Goal: Task Accomplishment & Management: Use online tool/utility

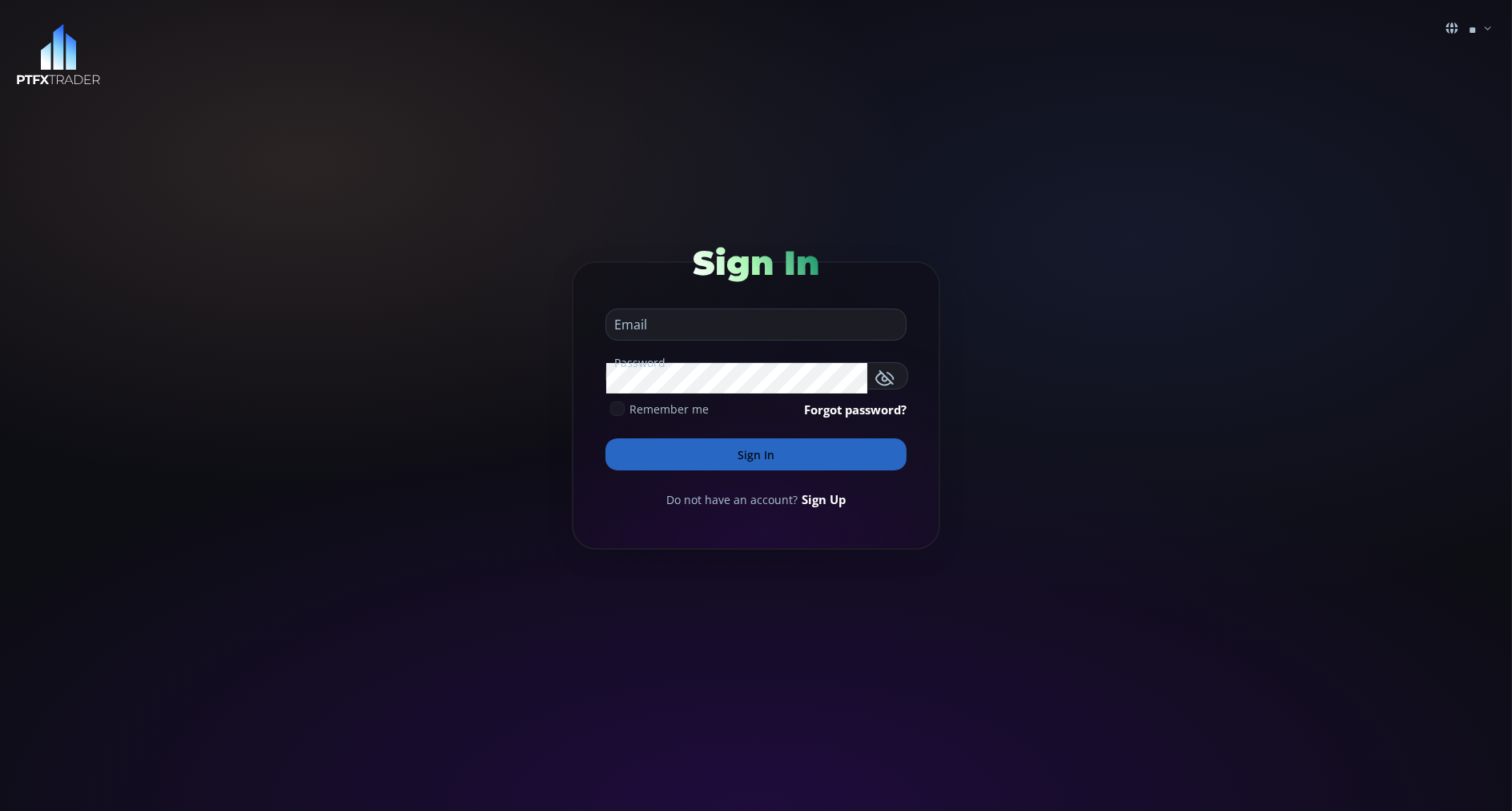
type input "**********"
click at [625, 458] on button "Sign In" at bounding box center [756, 454] width 301 height 32
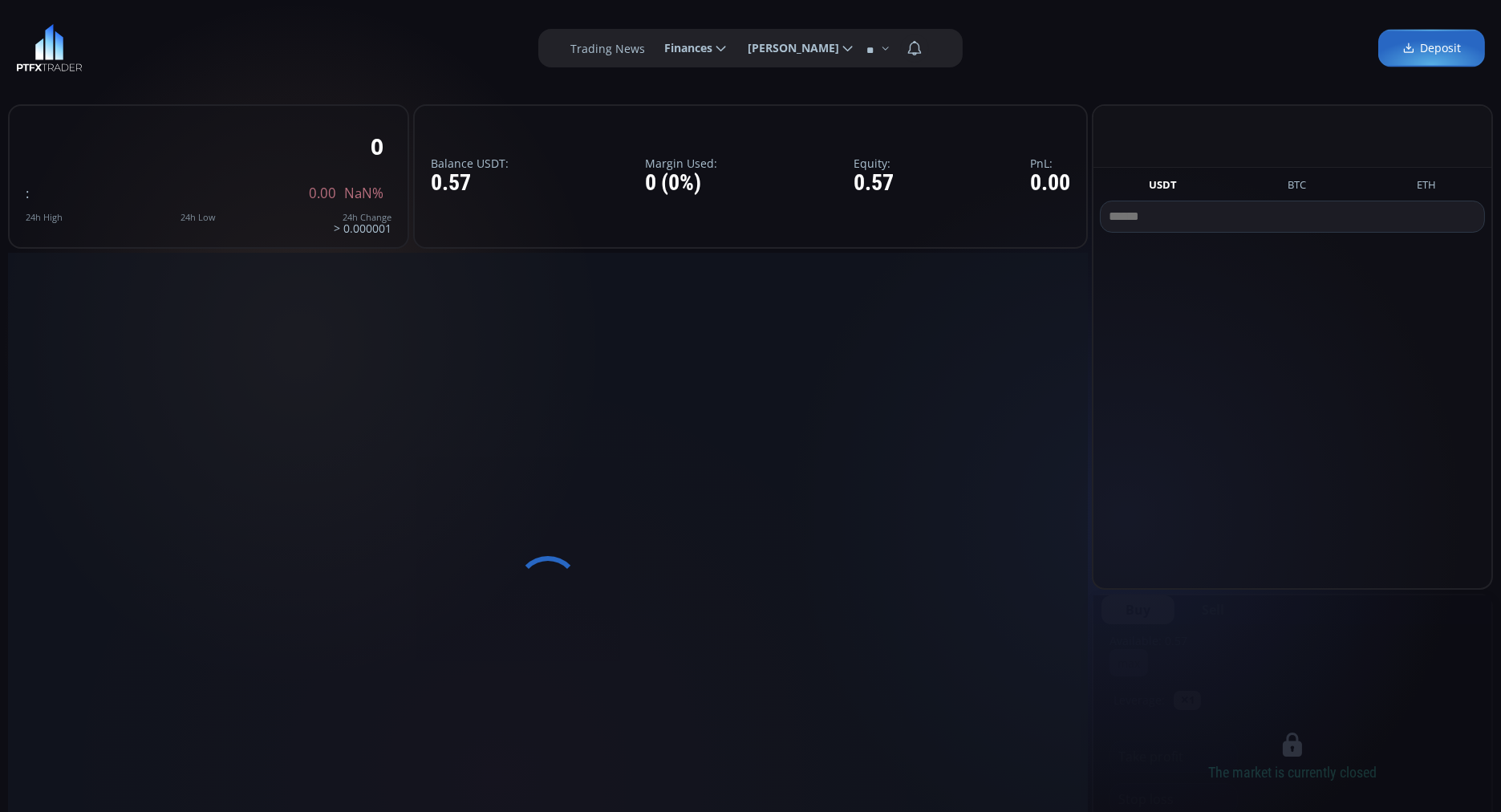
click at [626, 458] on div at bounding box center [547, 586] width 1079 height 669
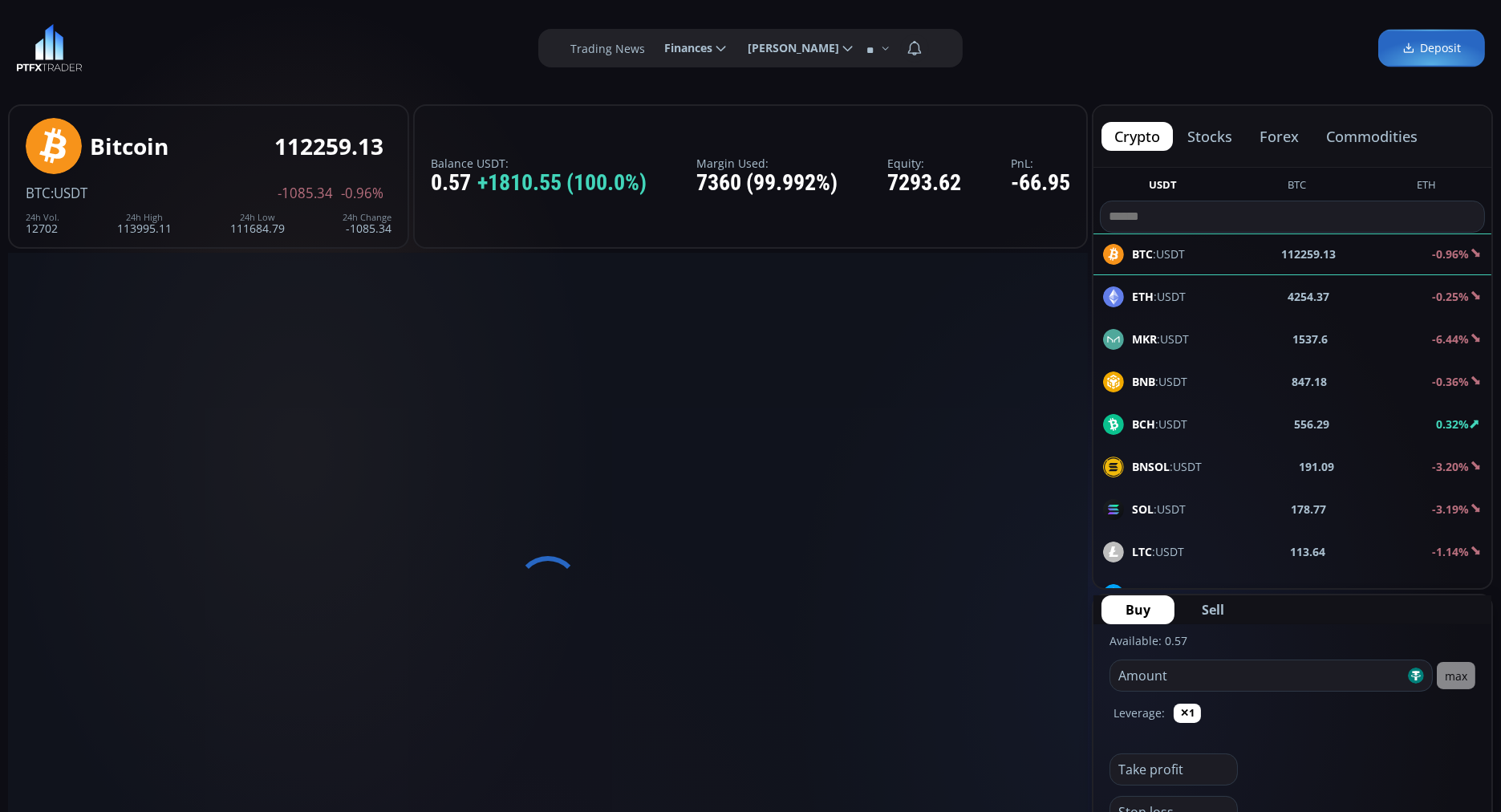
scroll to position [217, 0]
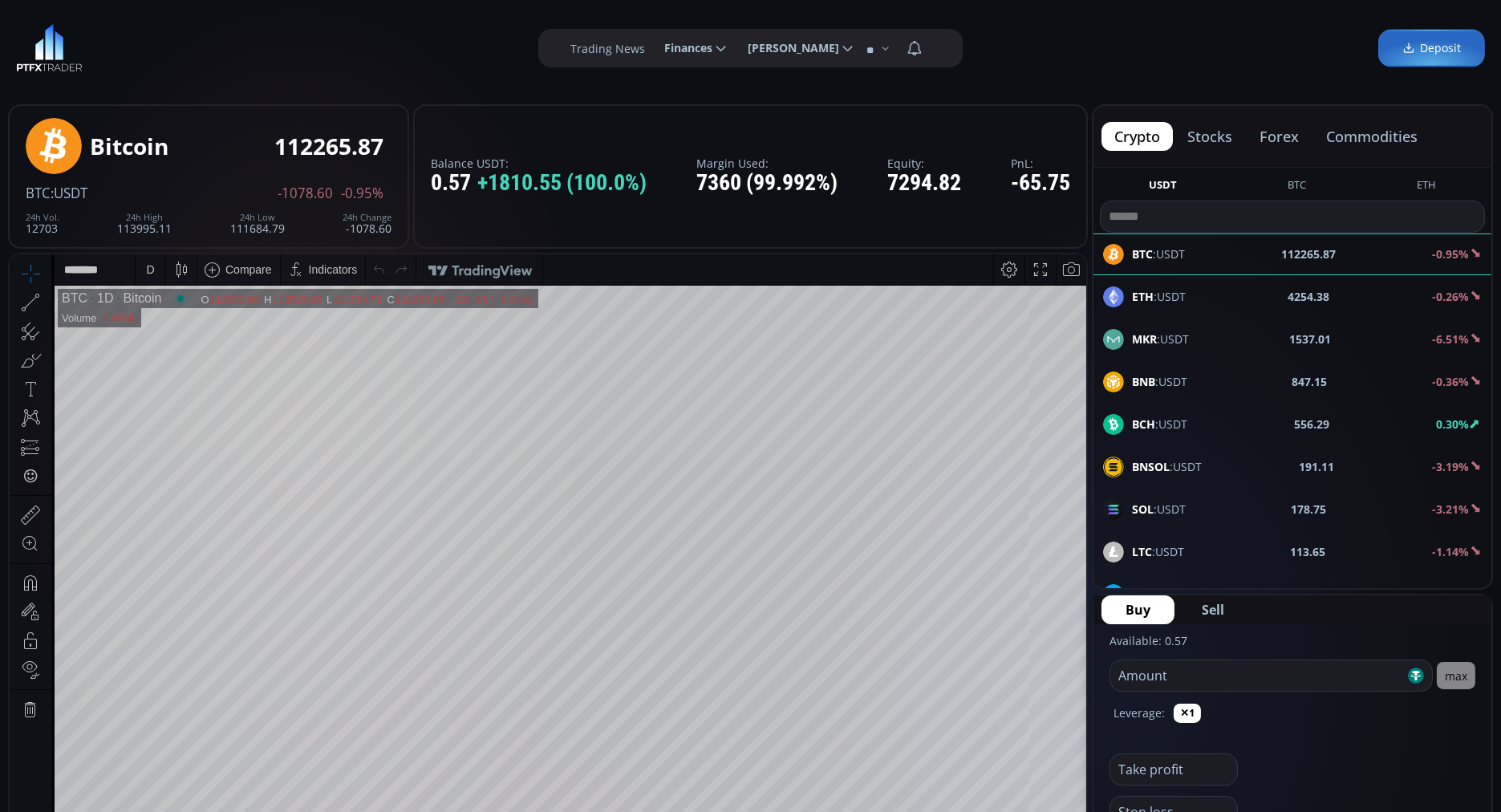
click at [1382, 135] on button "commodities" at bounding box center [1371, 136] width 117 height 29
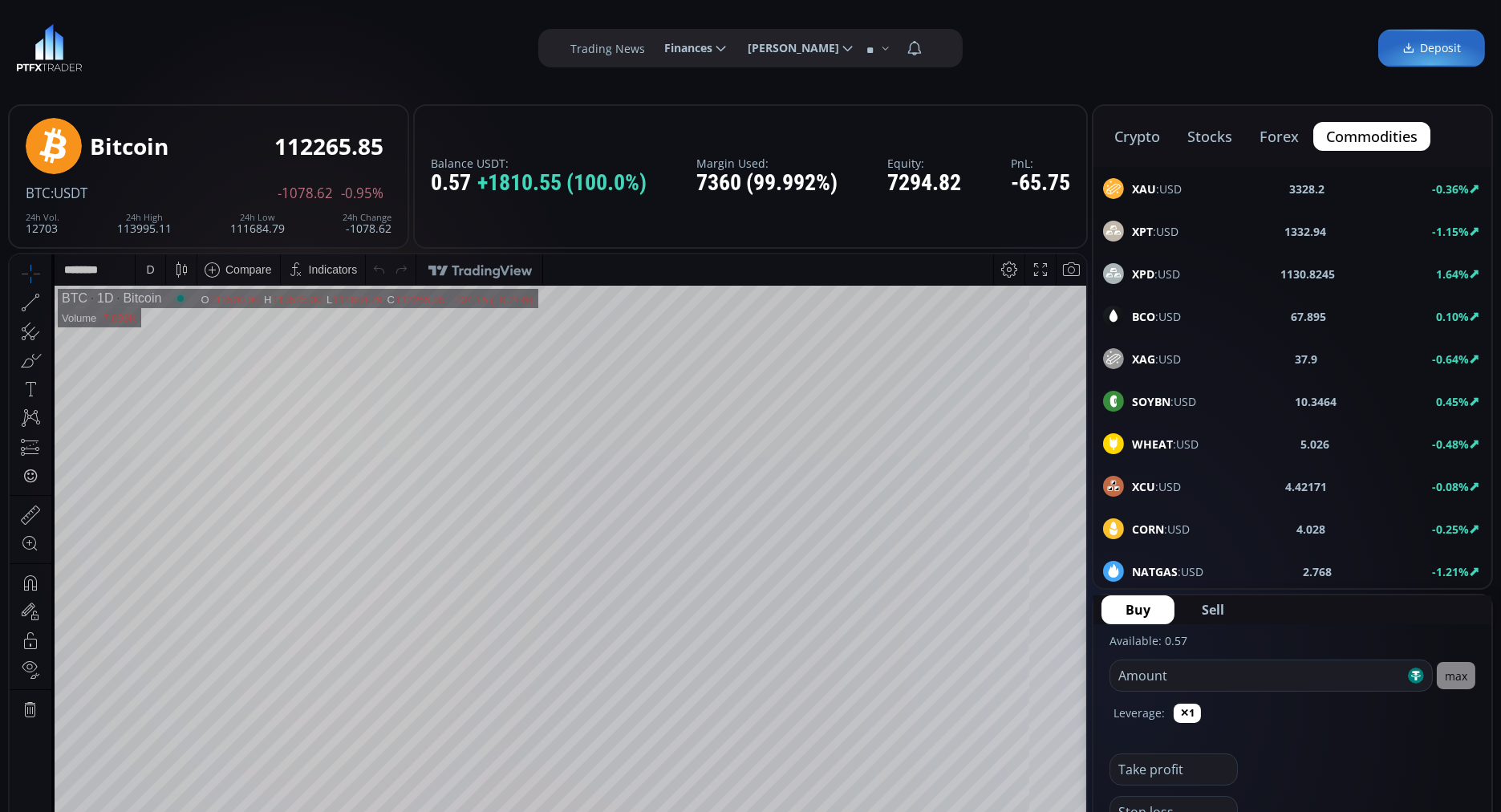
click at [1146, 314] on b "BCO" at bounding box center [1144, 316] width 23 height 15
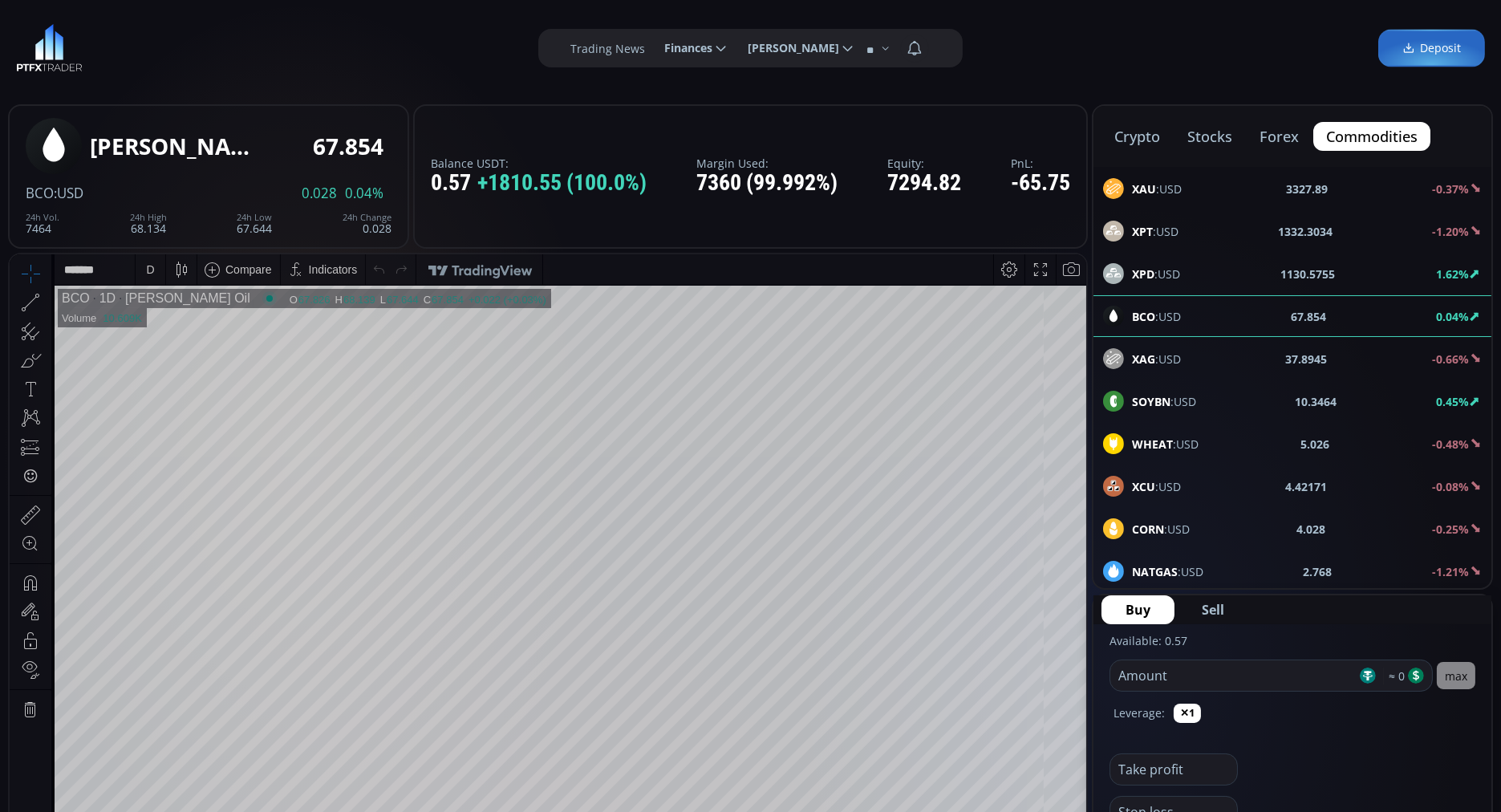
click at [1146, 314] on div "crypto stocks forex commodities XAU :USD 3327.89 -0.37% XPT :USD 1332.3034 -1.2…" at bounding box center [1292, 347] width 401 height 485
